Goal: Task Accomplishment & Management: Complete application form

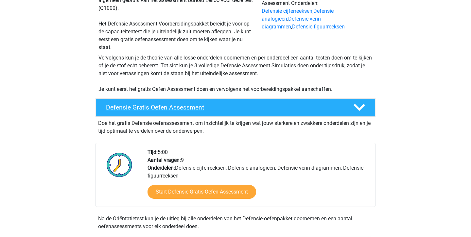
scroll to position [90, 0]
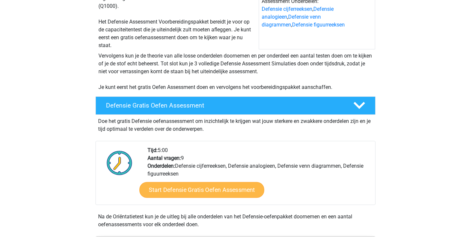
click at [183, 186] on link "Start Defensie Gratis Oefen Assessment" at bounding box center [201, 190] width 125 height 16
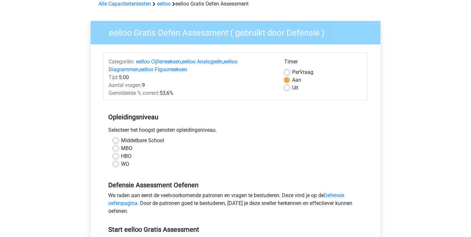
scroll to position [49, 0]
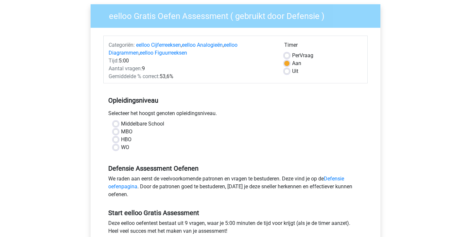
click at [121, 141] on label "HBO" at bounding box center [126, 140] width 10 height 8
click at [119, 141] on input "HBO" at bounding box center [115, 139] width 5 height 7
radio input "true"
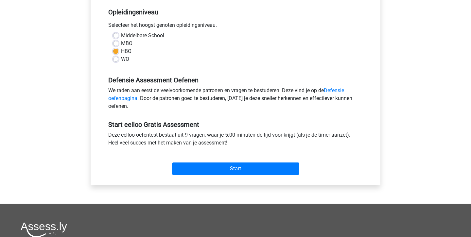
scroll to position [141, 0]
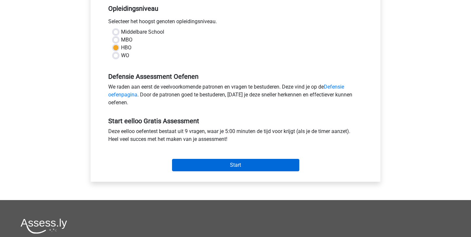
click at [202, 165] on input "Start" at bounding box center [235, 165] width 127 height 12
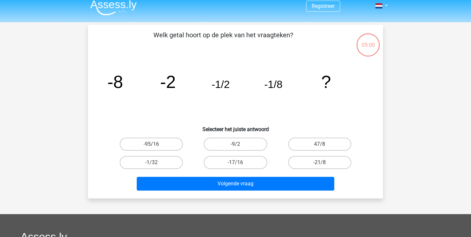
scroll to position [8, 0]
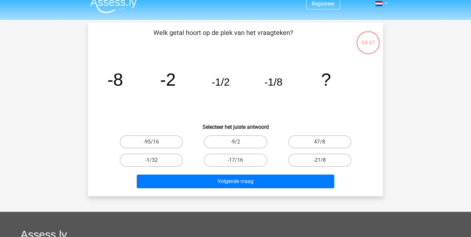
click at [171, 162] on label "-1/32" at bounding box center [151, 160] width 63 height 13
click at [156, 162] on input "-1/32" at bounding box center [154, 162] width 4 height 4
radio input "true"
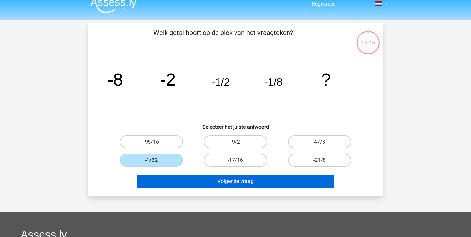
click at [213, 178] on button "Volgende vraag" at bounding box center [236, 182] width 198 height 14
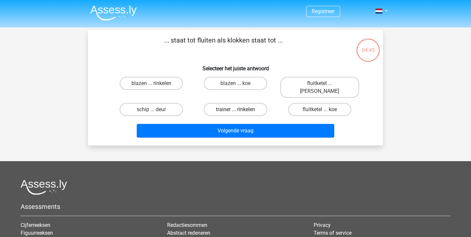
scroll to position [0, 0]
click at [175, 80] on label "blazen ... rinkelen" at bounding box center [151, 83] width 63 height 13
click at [156, 83] on input "blazen ... rinkelen" at bounding box center [154, 85] width 4 height 4
radio input "true"
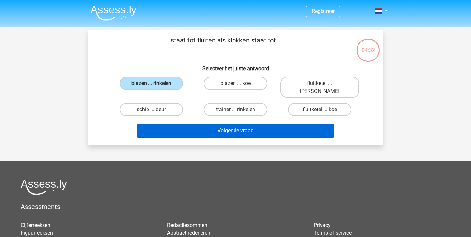
click at [197, 126] on button "Volgende vraag" at bounding box center [236, 131] width 198 height 14
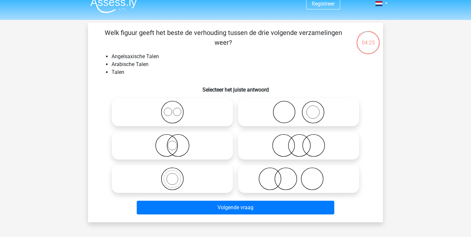
scroll to position [9, 0]
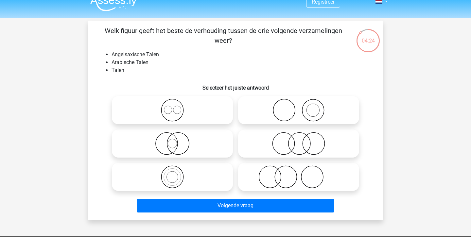
click at [179, 107] on icon at bounding box center [173, 110] width 116 height 23
click at [177, 107] on input "radio" at bounding box center [175, 105] width 4 height 4
radio input "true"
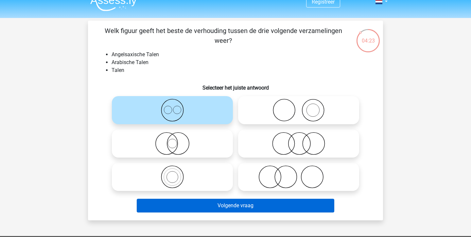
click at [207, 203] on button "Volgende vraag" at bounding box center [236, 206] width 198 height 14
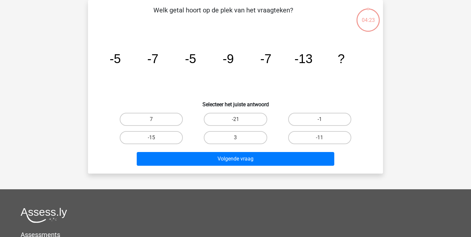
scroll to position [0, 0]
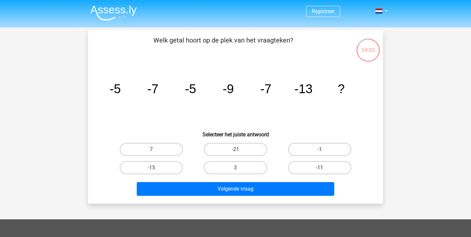
click at [304, 168] on label "-11" at bounding box center [319, 167] width 63 height 13
click at [320, 168] on input "-11" at bounding box center [322, 170] width 4 height 4
radio input "true"
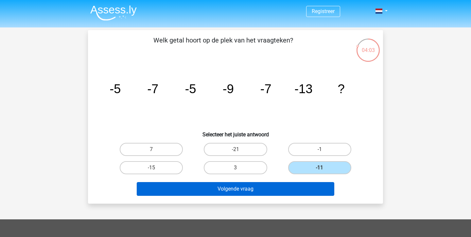
click at [255, 189] on button "Volgende vraag" at bounding box center [236, 189] width 198 height 14
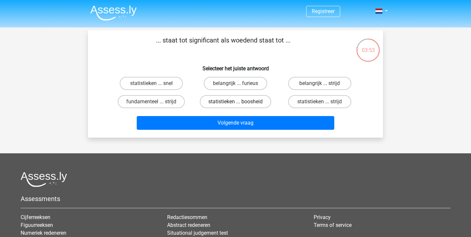
click at [247, 102] on label "statistieken ... boosheid" at bounding box center [235, 101] width 71 height 13
click at [240, 102] on input "statistieken ... boosheid" at bounding box center [238, 104] width 4 height 4
radio input "true"
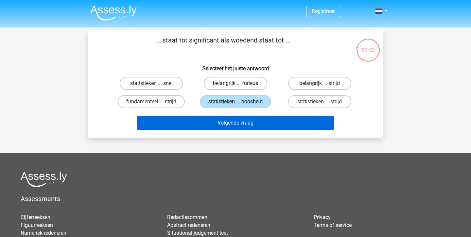
click at [244, 125] on button "Volgende vraag" at bounding box center [236, 123] width 198 height 14
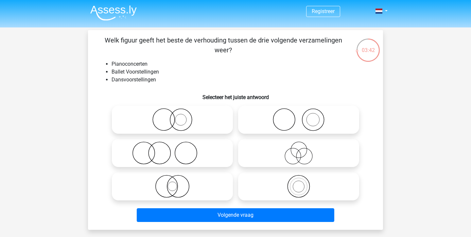
click at [275, 128] on icon at bounding box center [299, 119] width 116 height 23
click at [299, 117] on input "radio" at bounding box center [301, 114] width 4 height 4
radio input "true"
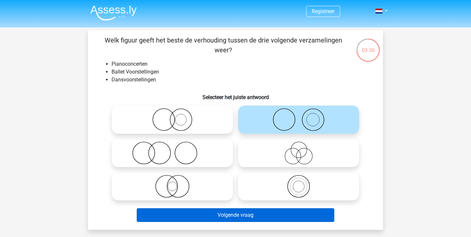
click at [233, 212] on button "Volgende vraag" at bounding box center [236, 216] width 198 height 14
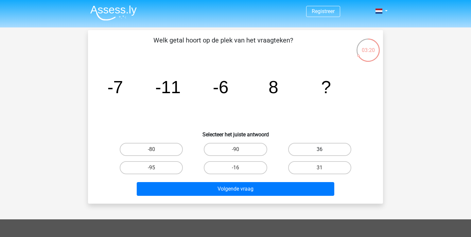
click at [303, 148] on label "36" at bounding box center [319, 149] width 63 height 13
click at [320, 150] on input "36" at bounding box center [322, 152] width 4 height 4
radio input "true"
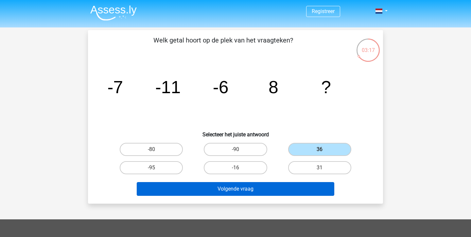
click at [283, 186] on button "Volgende vraag" at bounding box center [236, 189] width 198 height 14
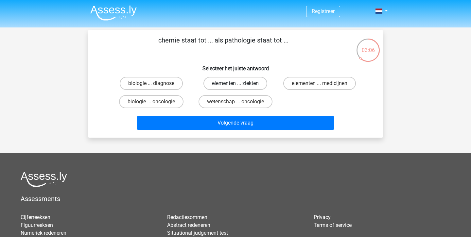
click at [254, 82] on label "elementen ... ziekten" at bounding box center [236, 83] width 64 height 13
click at [240, 83] on input "elementen ... ziekten" at bounding box center [238, 85] width 4 height 4
radio input "true"
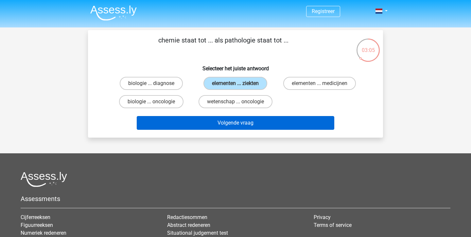
click at [242, 123] on button "Volgende vraag" at bounding box center [236, 123] width 198 height 14
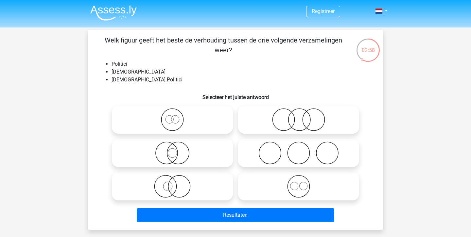
click at [267, 190] on icon at bounding box center [299, 186] width 116 height 23
click at [299, 183] on input "radio" at bounding box center [301, 181] width 4 height 4
radio input "true"
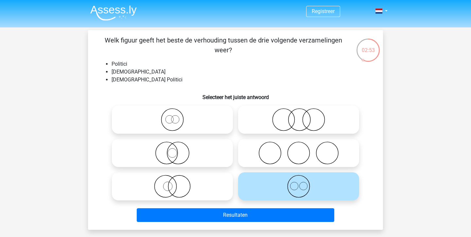
click at [193, 181] on icon at bounding box center [173, 186] width 116 height 23
click at [177, 181] on input "radio" at bounding box center [175, 181] width 4 height 4
radio input "true"
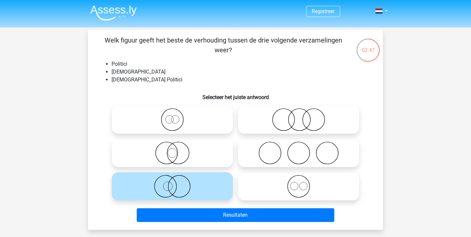
click at [175, 153] on icon at bounding box center [173, 153] width 116 height 23
click at [175, 150] on input "radio" at bounding box center [175, 148] width 4 height 4
radio input "true"
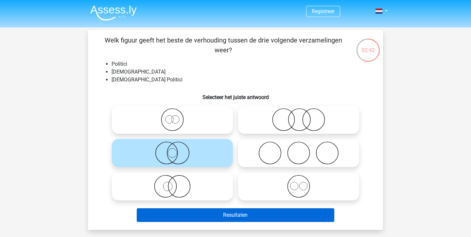
click at [200, 217] on button "Resultaten" at bounding box center [236, 216] width 198 height 14
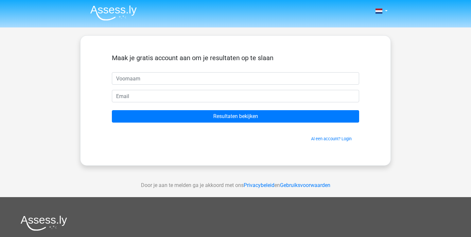
click at [227, 83] on input "text" at bounding box center [236, 78] width 248 height 12
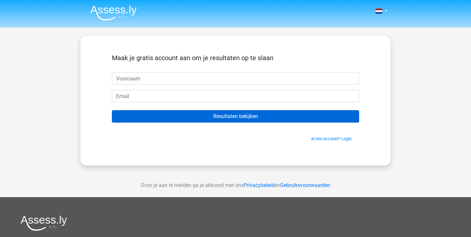
click at [224, 119] on input "Resultaten bekijken" at bounding box center [236, 116] width 248 height 12
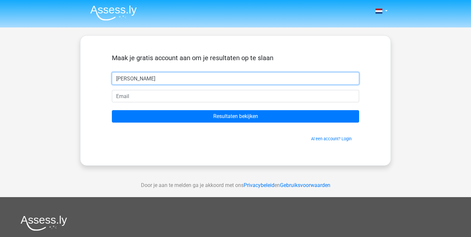
type input "ruben"
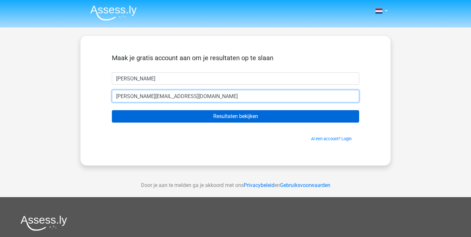
type input "Ruben@rubenweijburg.nl"
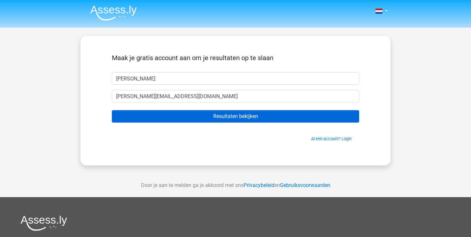
click at [314, 114] on input "Resultaten bekijken" at bounding box center [236, 116] width 248 height 12
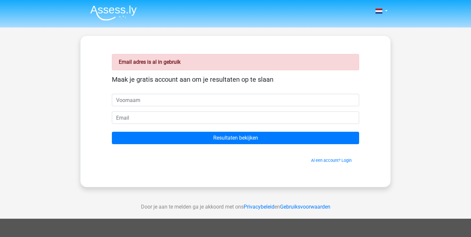
click at [249, 104] on input "text" at bounding box center [236, 100] width 248 height 12
click at [317, 160] on link "Al een account? Login" at bounding box center [331, 160] width 41 height 5
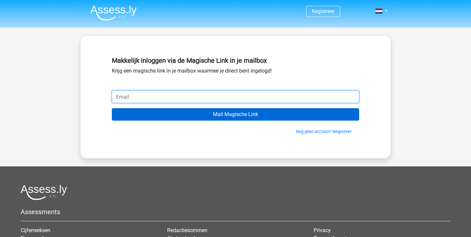
type input "[PERSON_NAME][EMAIL_ADDRESS][DOMAIN_NAME]"
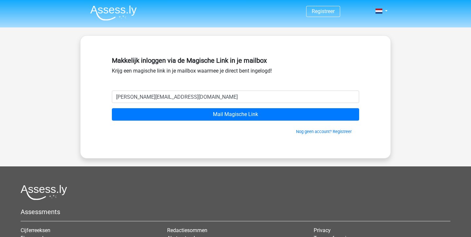
click at [183, 121] on div "Nog geen account? Registreer" at bounding box center [236, 128] width 248 height 14
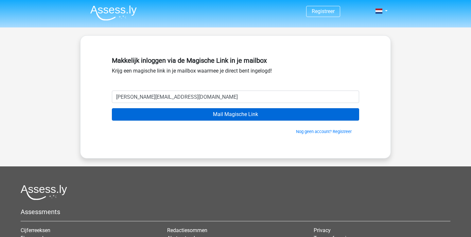
click at [189, 116] on input "Mail Magische Link" at bounding box center [236, 114] width 248 height 12
